Goal: Task Accomplishment & Management: Manage account settings

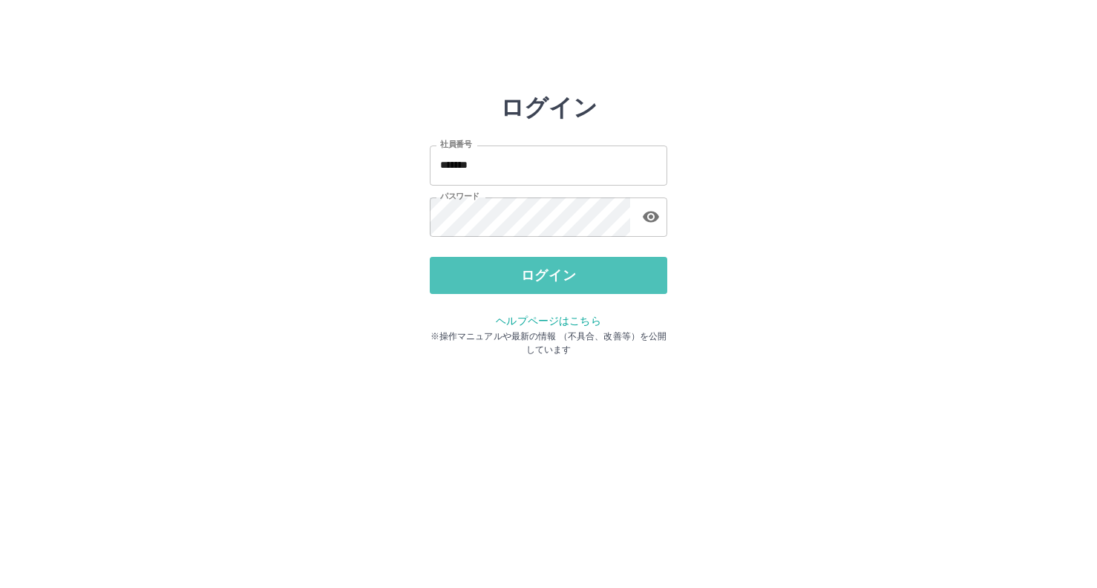
click at [552, 268] on button "ログイン" at bounding box center [549, 275] width 238 height 37
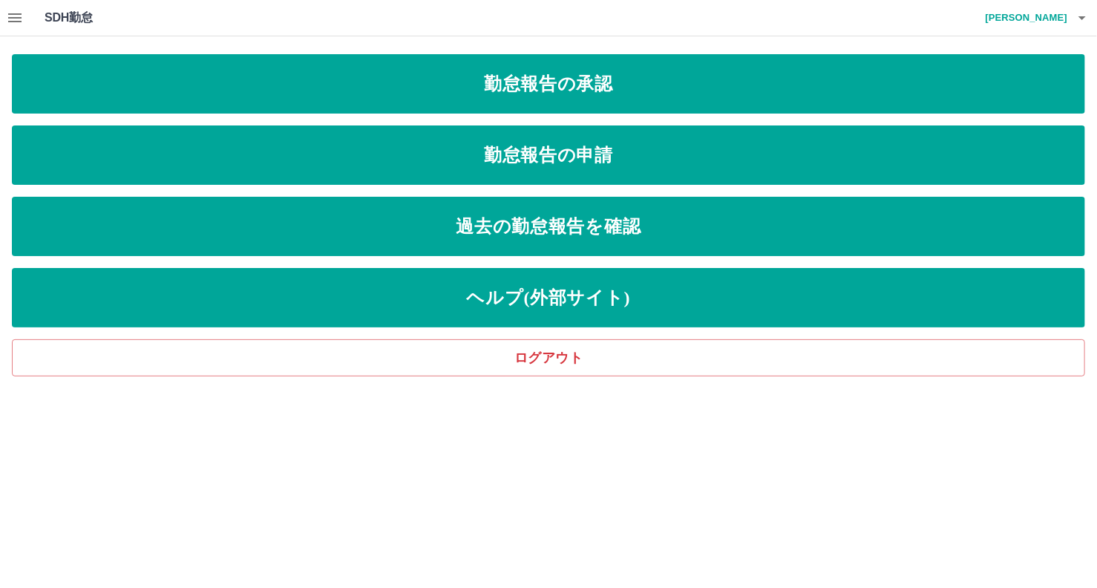
click at [13, 14] on icon "button" at bounding box center [15, 18] width 18 height 18
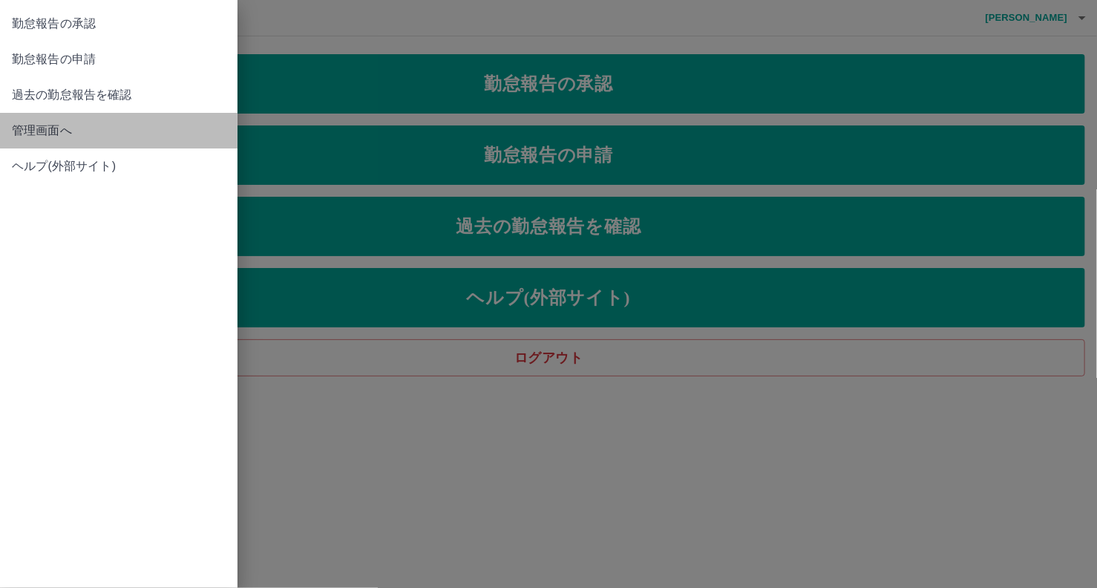
click at [47, 125] on span "管理画面へ" at bounding box center [119, 131] width 214 height 18
